Goal: Find specific page/section: Find specific page/section

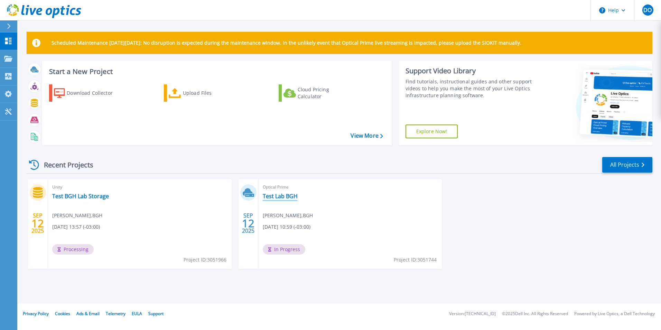
click at [281, 195] on link "Test Lab BGH" at bounding box center [280, 196] width 35 height 7
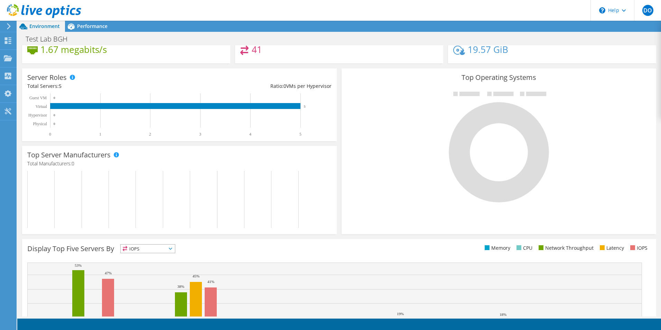
scroll to position [131, 0]
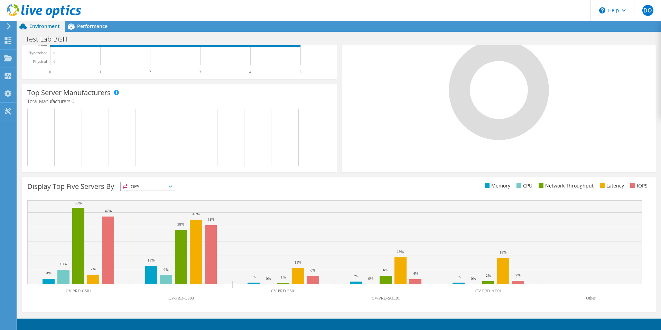
click at [169, 185] on span "IOPS" at bounding box center [148, 186] width 54 height 8
click at [149, 221] on li "Network Throughput" at bounding box center [148, 225] width 54 height 10
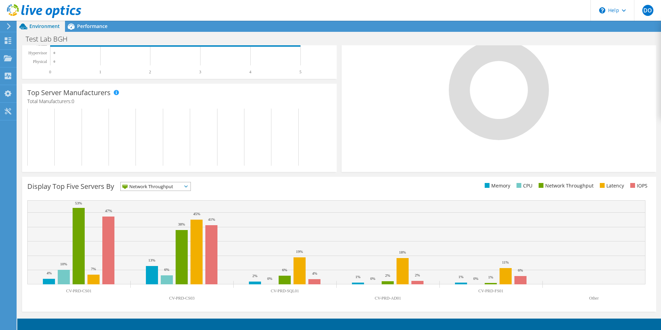
click at [182, 185] on span "Network Throughput" at bounding box center [151, 186] width 61 height 8
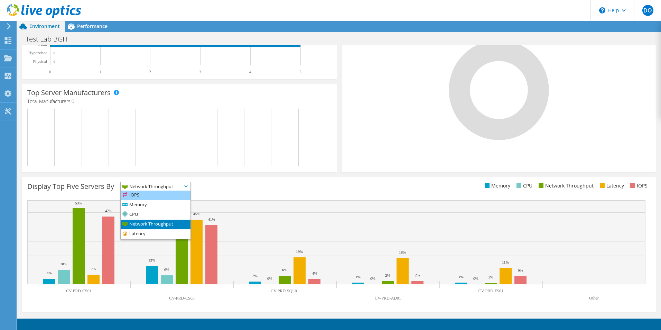
click at [157, 197] on li "IOPS" at bounding box center [156, 196] width 70 height 10
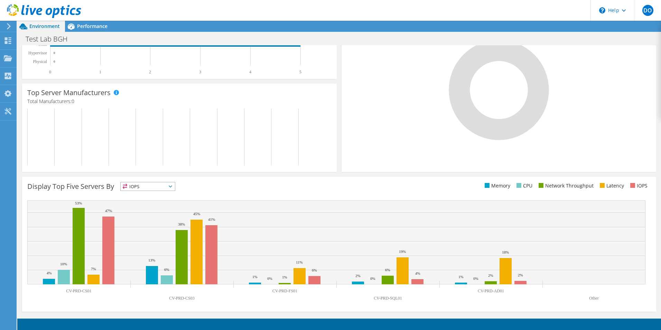
click at [161, 187] on span "IOPS" at bounding box center [144, 186] width 46 height 8
click at [157, 203] on li "Memory" at bounding box center [148, 205] width 54 height 10
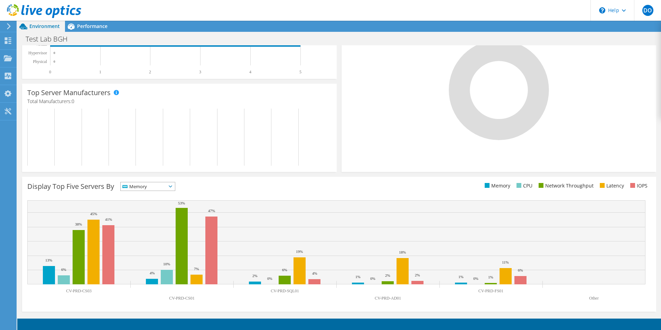
click at [158, 190] on span "Memory" at bounding box center [144, 186] width 46 height 8
click at [150, 223] on li "Network Throughput" at bounding box center [148, 225] width 54 height 10
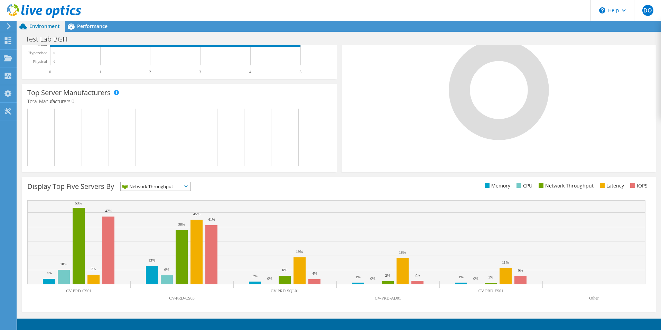
click at [154, 188] on span "Network Throughput" at bounding box center [151, 186] width 61 height 8
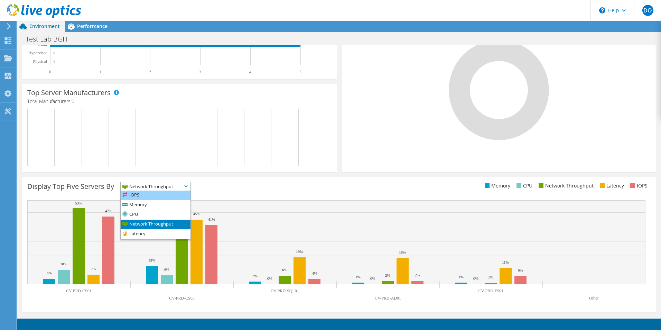
click at [149, 196] on li "IOPS" at bounding box center [156, 196] width 70 height 10
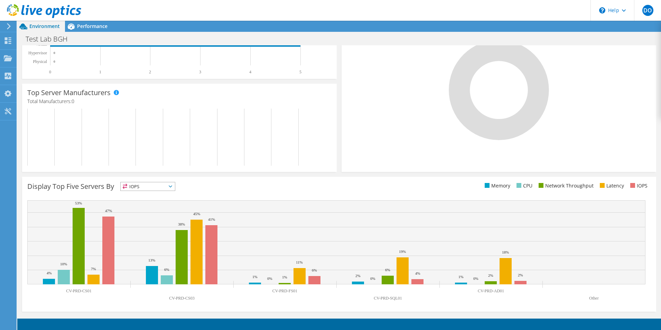
click at [155, 184] on span "IOPS" at bounding box center [144, 186] width 46 height 8
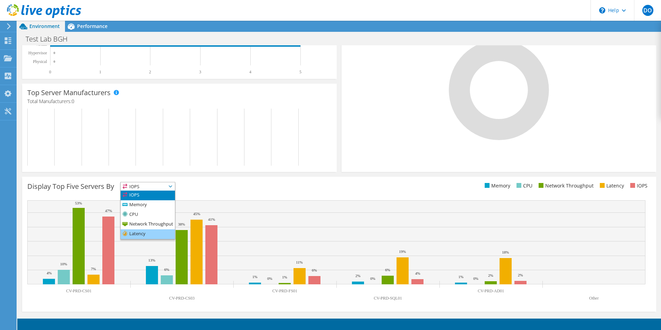
drag, startPoint x: 147, startPoint y: 232, endPoint x: 150, endPoint y: 229, distance: 4.7
click at [147, 232] on li "Latency" at bounding box center [148, 234] width 54 height 10
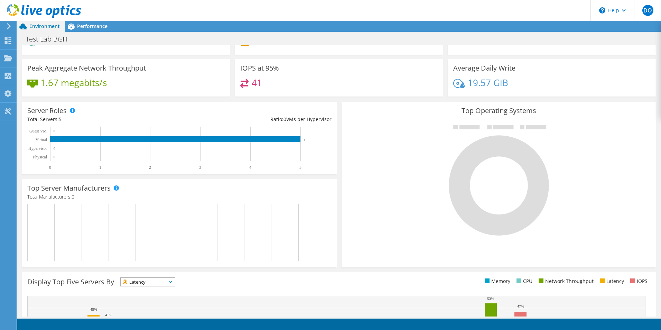
scroll to position [0, 0]
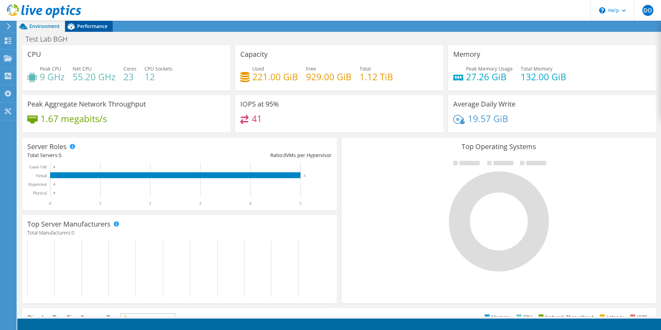
click at [91, 27] on span "Performance" at bounding box center [92, 26] width 30 height 7
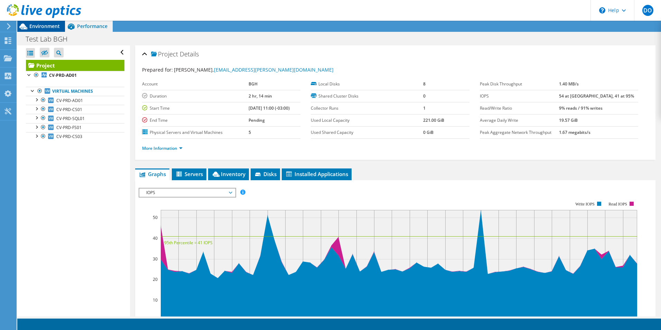
click at [40, 28] on span "Environment" at bounding box center [44, 26] width 30 height 7
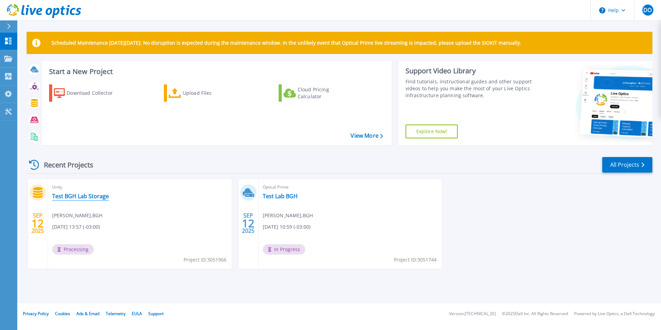
click at [92, 196] on link "Test BGH Lab Storage" at bounding box center [80, 196] width 57 height 7
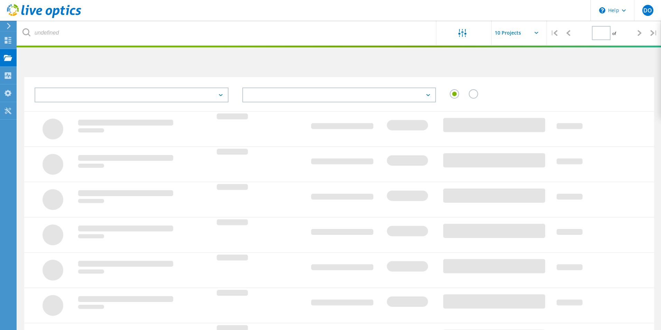
type input "1"
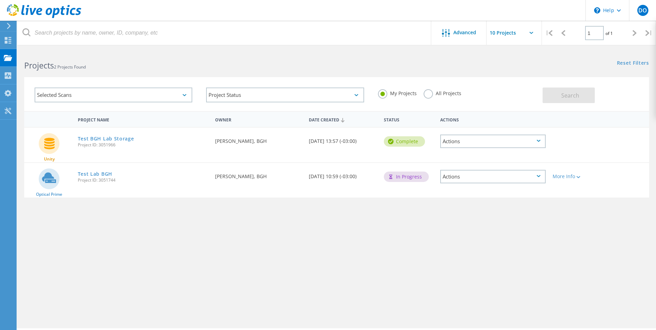
click at [468, 175] on div "Actions" at bounding box center [492, 176] width 105 height 13
click at [391, 208] on div "Project Name Owner Date Created Status Actions Unity Test BGH Lab Storage Proje…" at bounding box center [336, 201] width 625 height 180
click at [464, 34] on span "Advanced" at bounding box center [464, 32] width 23 height 5
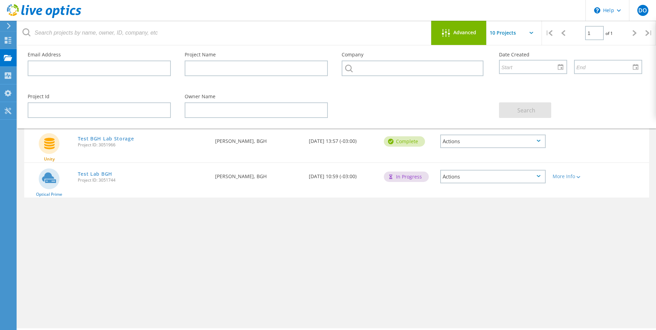
click at [464, 34] on span "Advanced" at bounding box center [464, 32] width 23 height 5
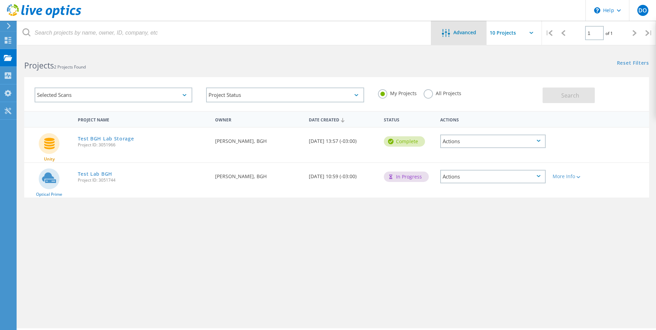
click at [455, 37] on div "Advanced" at bounding box center [458, 33] width 55 height 9
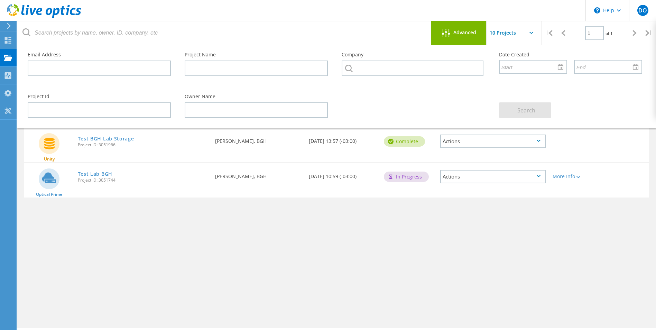
click at [455, 37] on div "Advanced" at bounding box center [458, 33] width 55 height 9
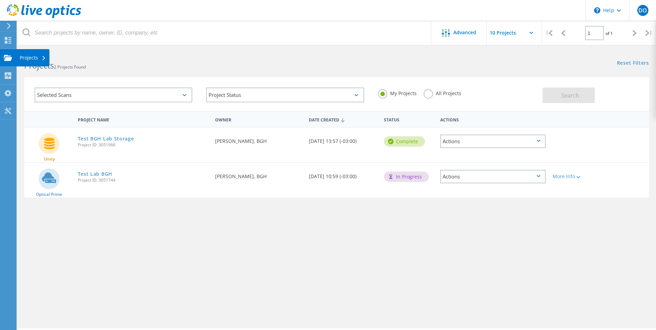
click at [10, 62] on div at bounding box center [8, 59] width 8 height 8
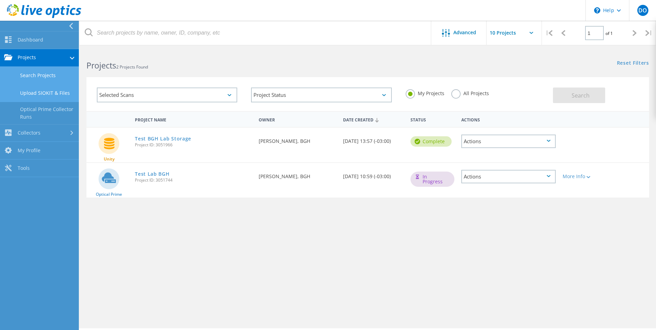
click at [38, 92] on link "Upload SIOKIT & Files" at bounding box center [39, 93] width 79 height 18
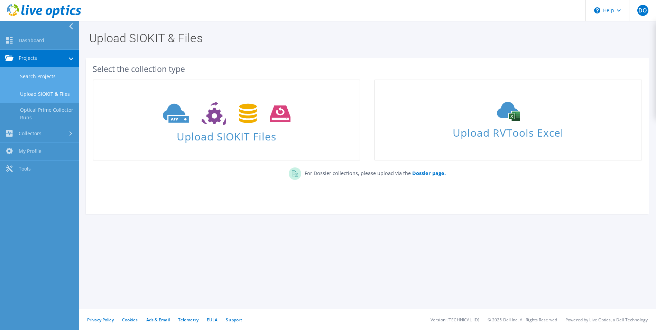
click at [31, 76] on link "Search Projects" at bounding box center [39, 76] width 79 height 18
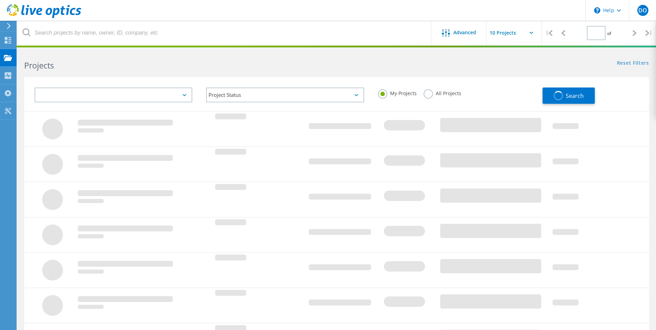
type input "1"
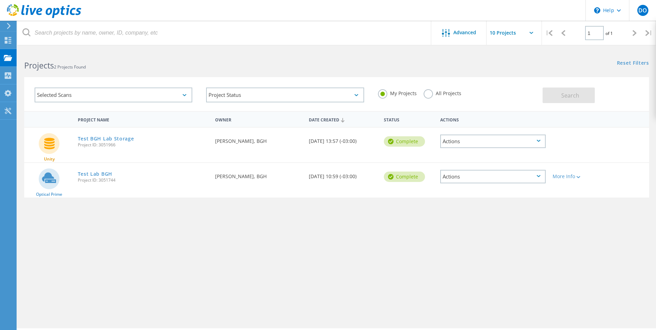
click at [512, 145] on div "Actions" at bounding box center [492, 141] width 105 height 13
click at [436, 234] on div "Project Name Owner Date Created Status Actions Unity Test BGH Lab Storage Proje…" at bounding box center [336, 201] width 625 height 180
